Goal: Book appointment/travel/reservation

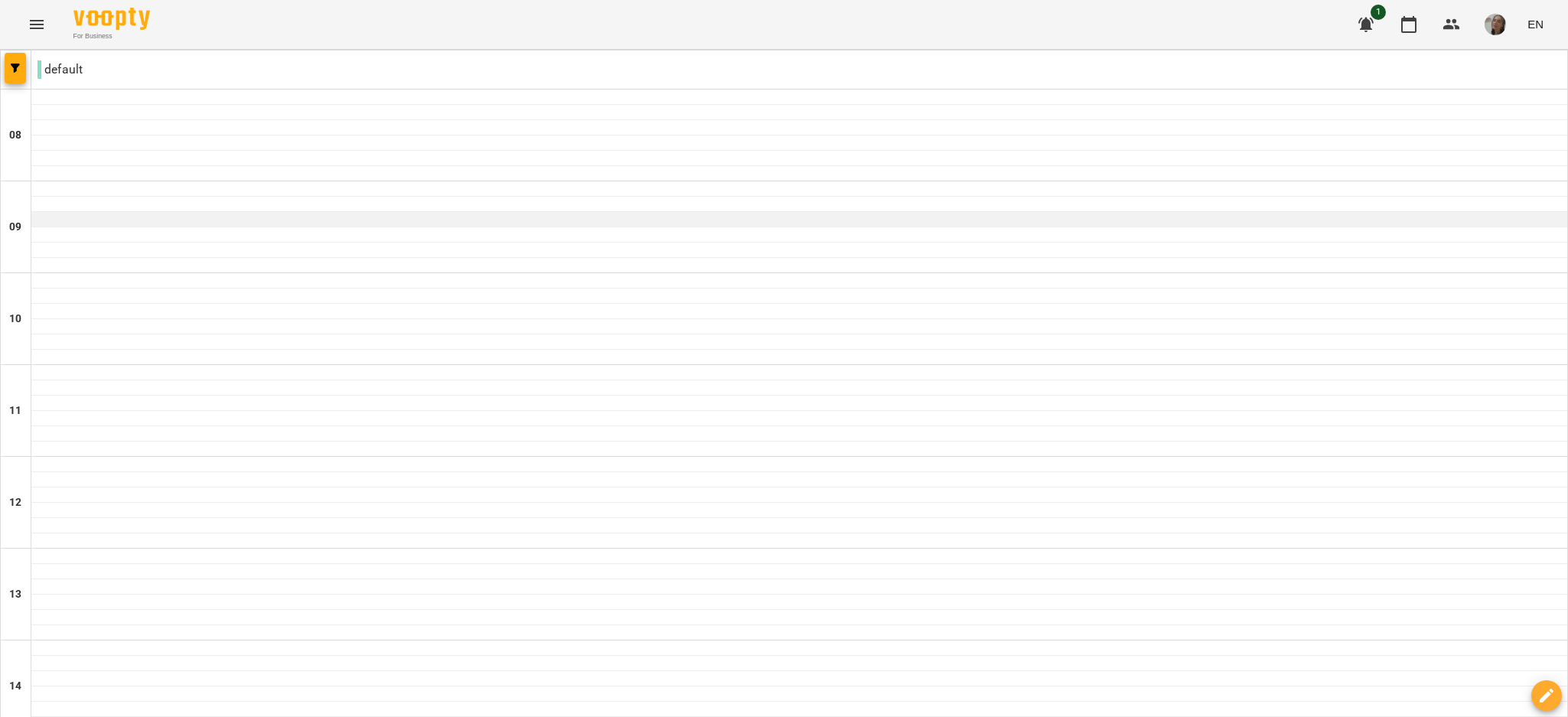
click at [856, 226] on div at bounding box center [800, 220] width 1536 height 15
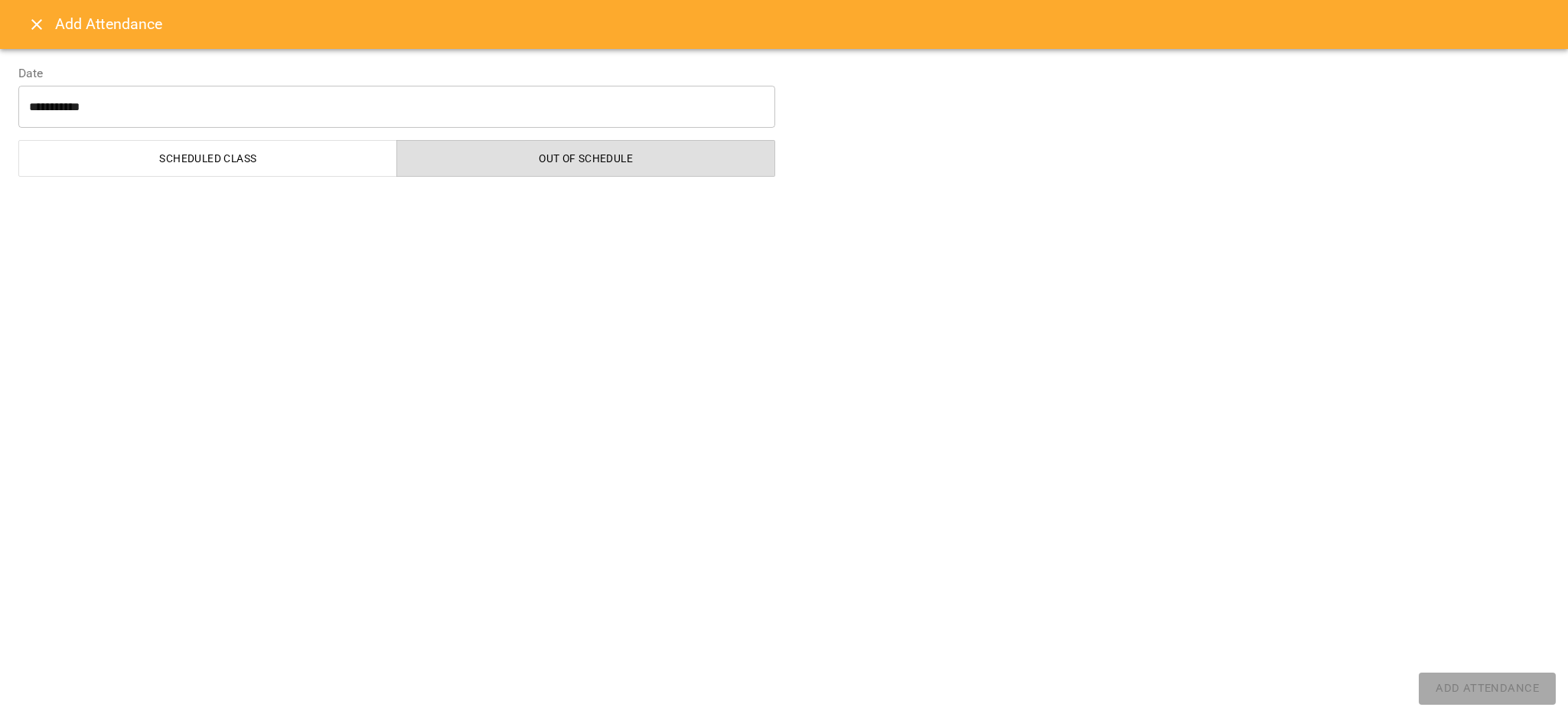
select select "**********"
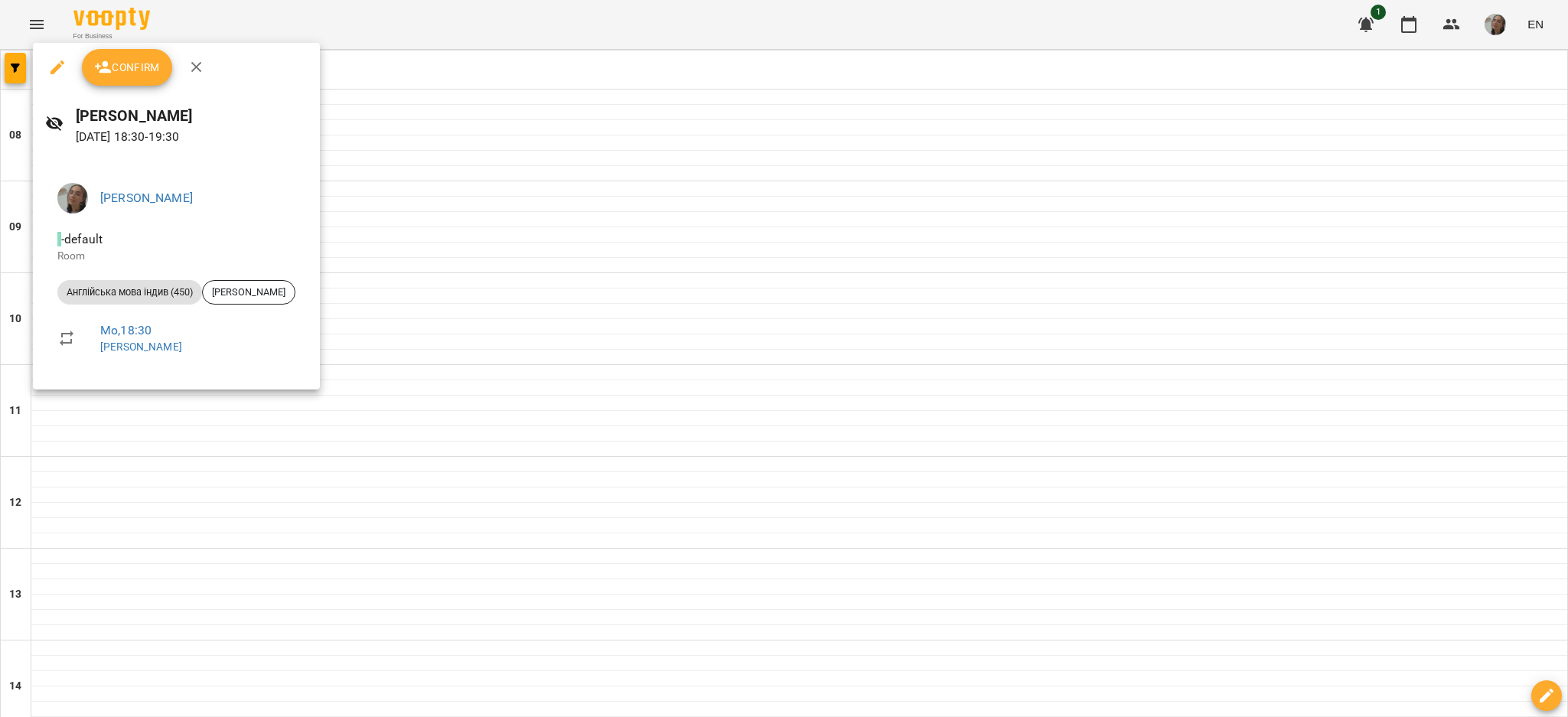
click at [1121, 372] on div at bounding box center [784, 358] width 1568 height 717
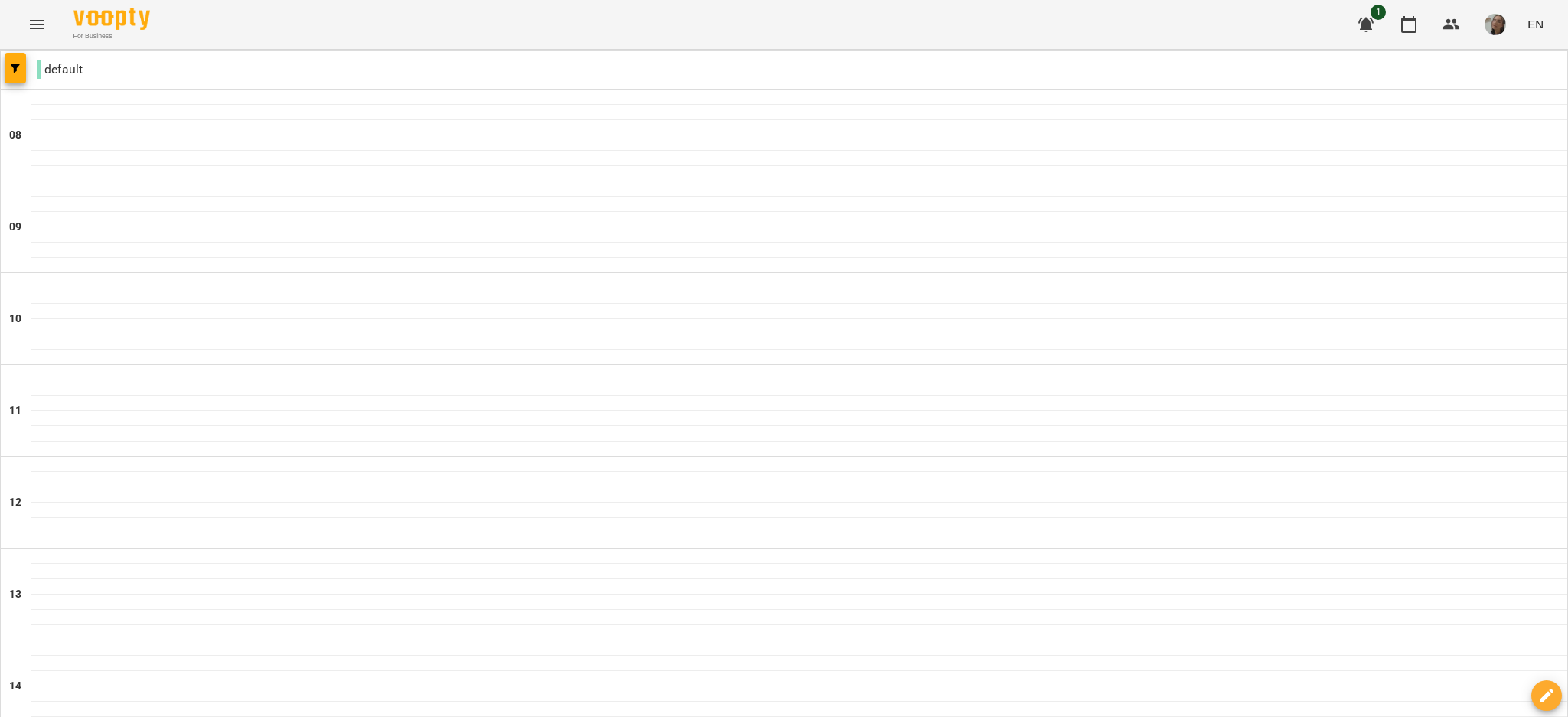
click at [297, 89] on div "default" at bounding box center [784, 70] width 1567 height 39
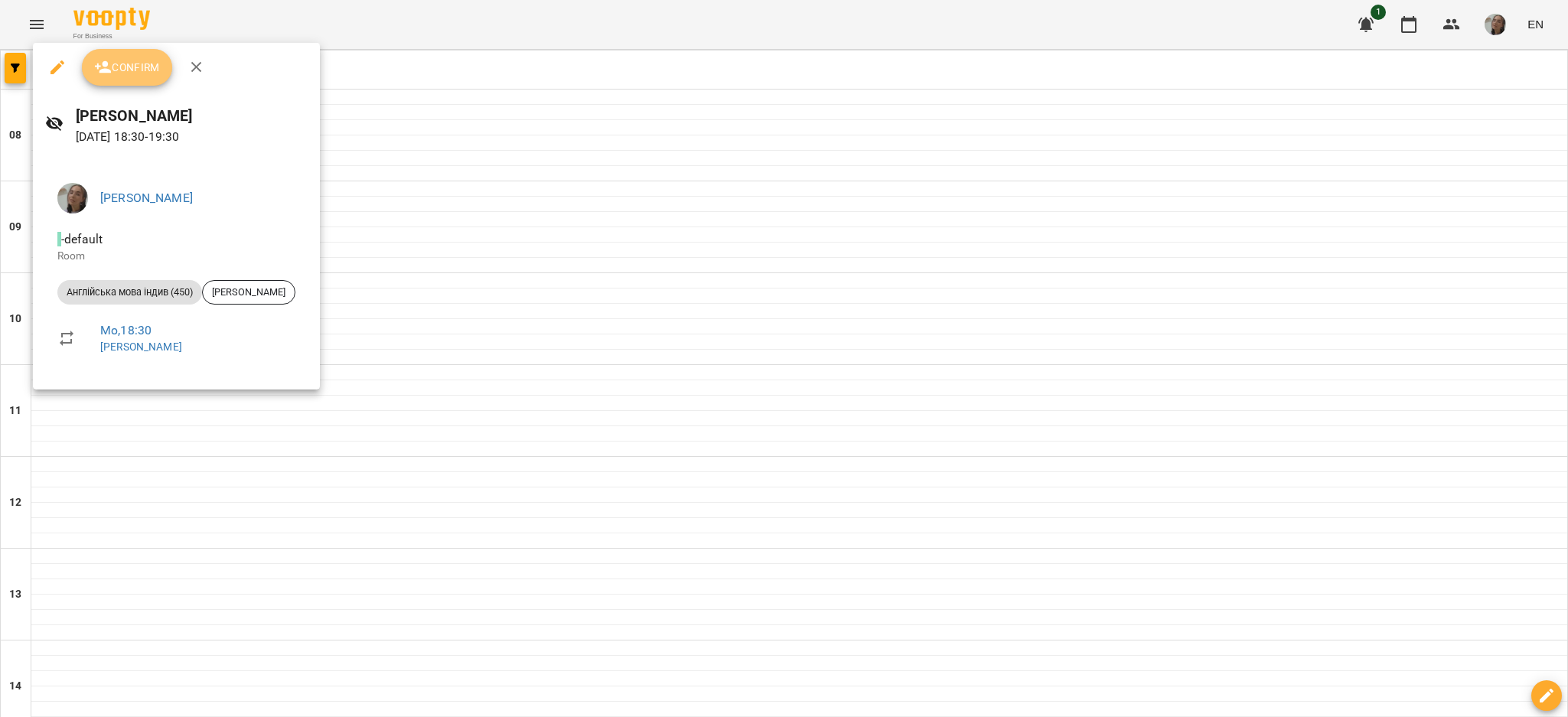
click at [145, 67] on span "Confirm" at bounding box center [127, 67] width 66 height 18
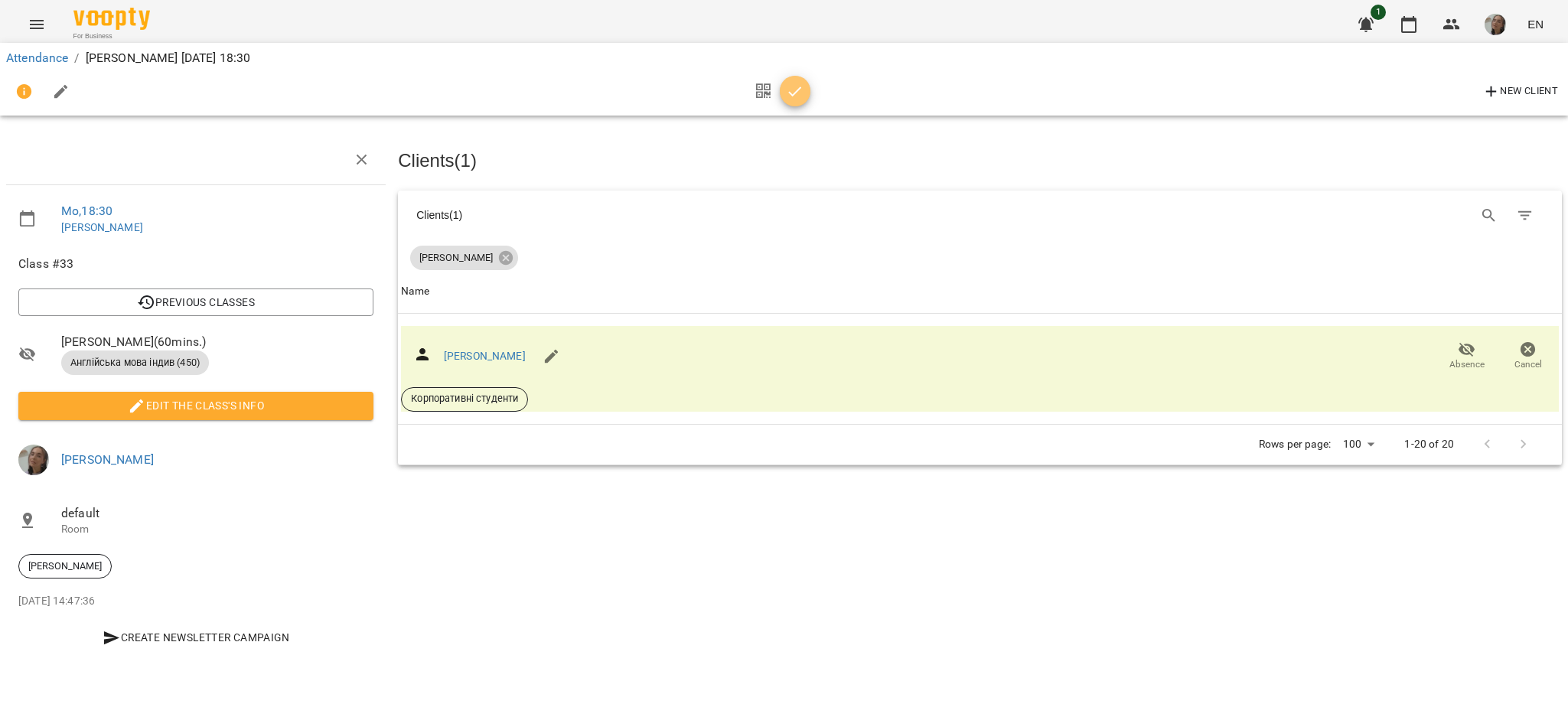
click at [792, 84] on icon "button" at bounding box center [795, 91] width 18 height 18
